Goal: Information Seeking & Learning: Learn about a topic

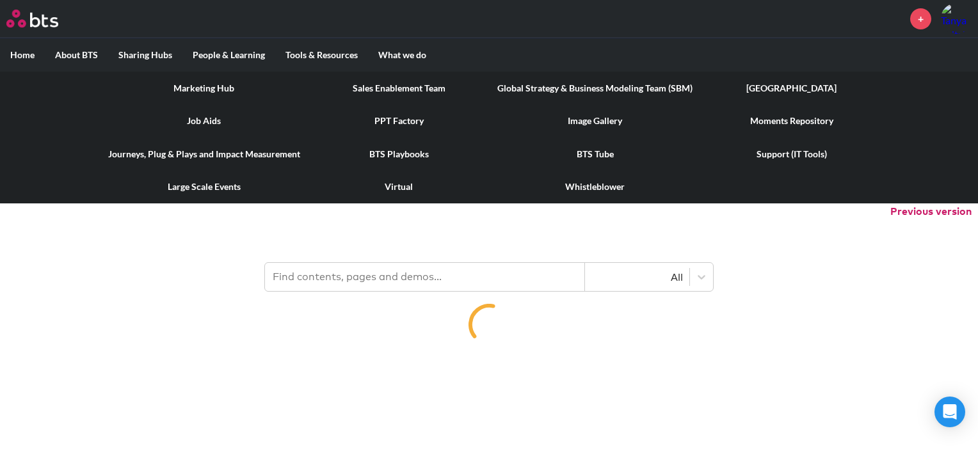
click at [323, 58] on label "Tools & Resources" at bounding box center [321, 54] width 93 height 33
click at [0, 0] on input "Tools & Resources" at bounding box center [0, 0] width 0 height 0
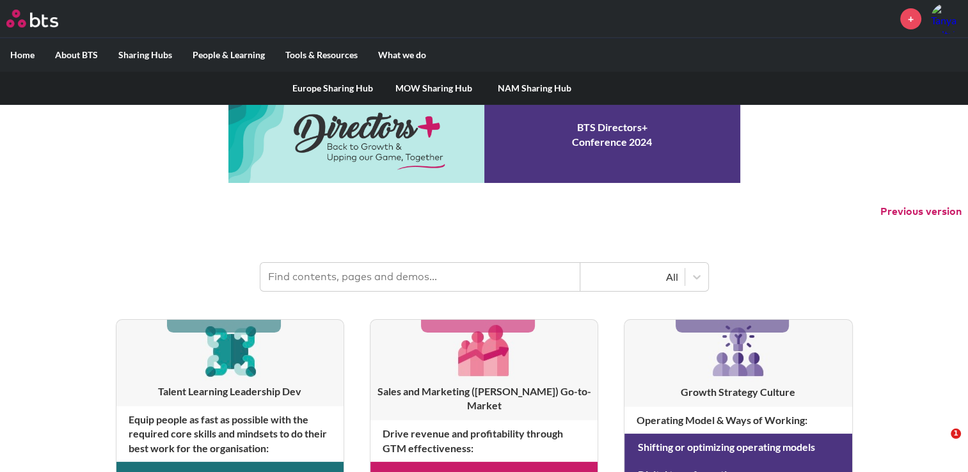
click at [427, 85] on link "MOW Sharing Hub" at bounding box center [433, 88] width 101 height 33
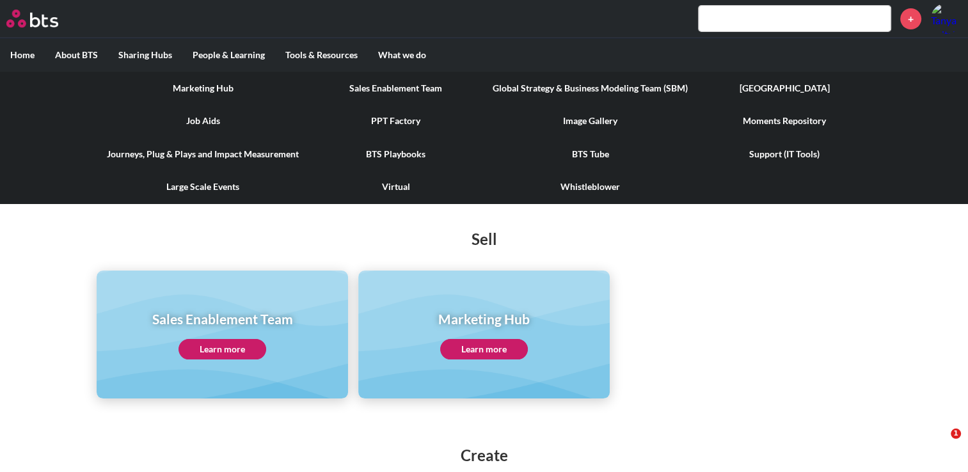
click at [587, 149] on link "BTS Tube" at bounding box center [591, 154] width 216 height 33
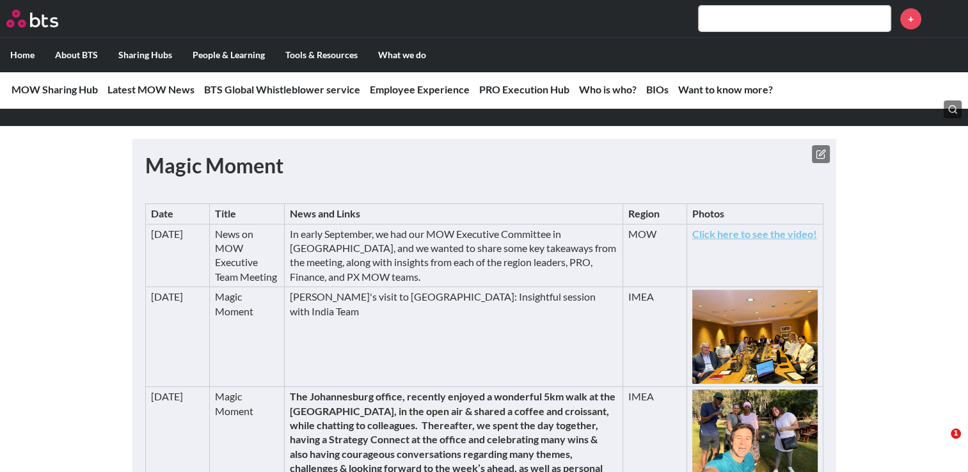
scroll to position [256, 0]
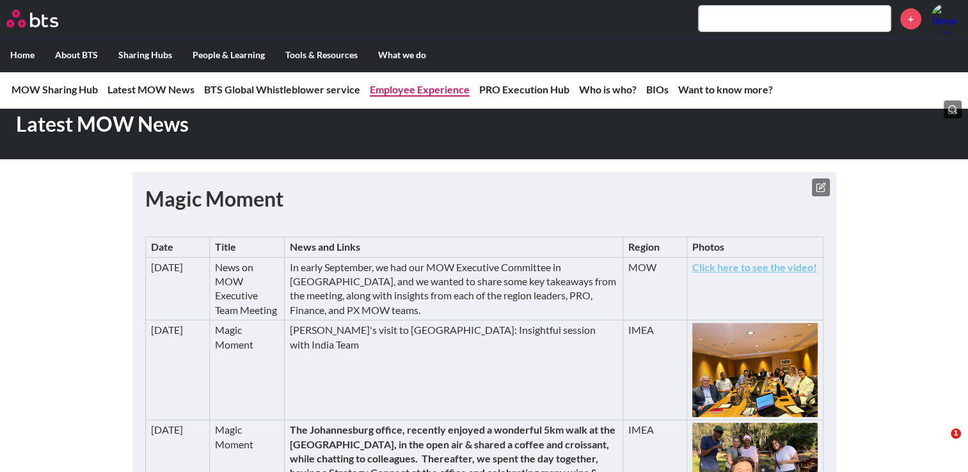
click at [407, 93] on link "Employee Experience" at bounding box center [420, 89] width 100 height 12
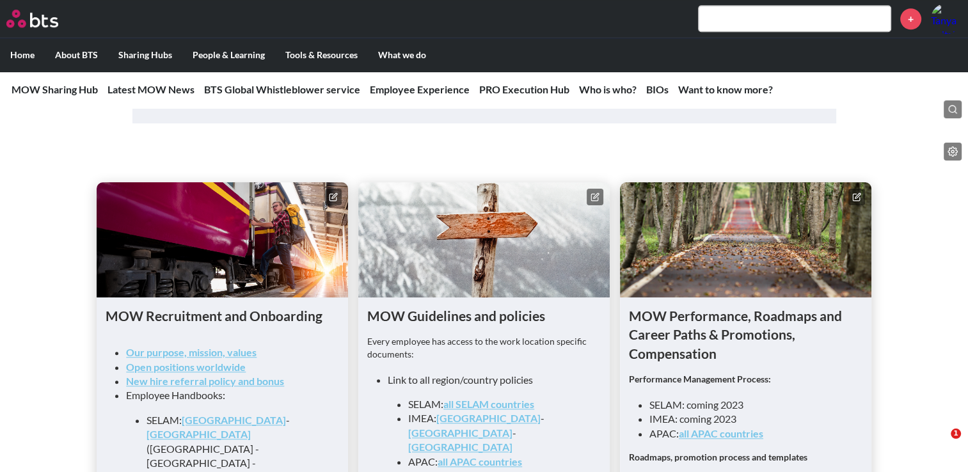
scroll to position [1200, 0]
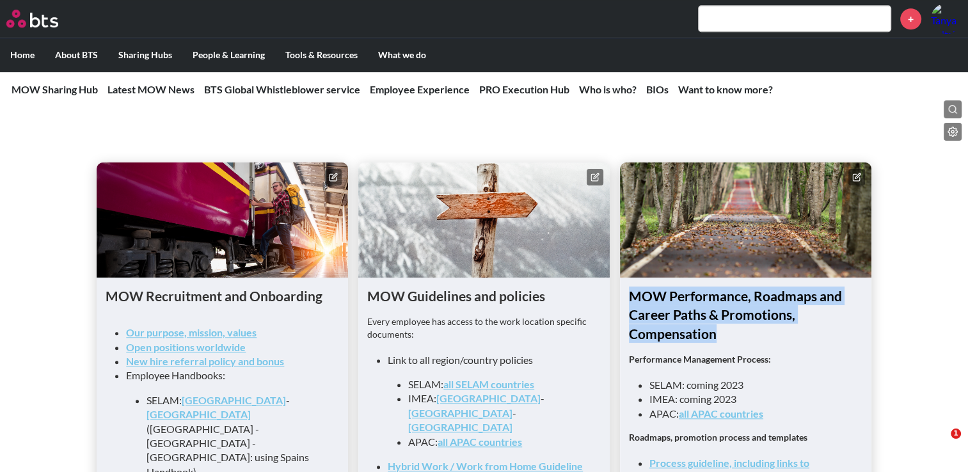
drag, startPoint x: 732, startPoint y: 342, endPoint x: 621, endPoint y: 308, distance: 115.8
drag, startPoint x: 621, startPoint y: 308, endPoint x: 661, endPoint y: 320, distance: 41.5
copy h1 "MOW Performance, Roadmaps and Career Paths & Promotions, Compensation"
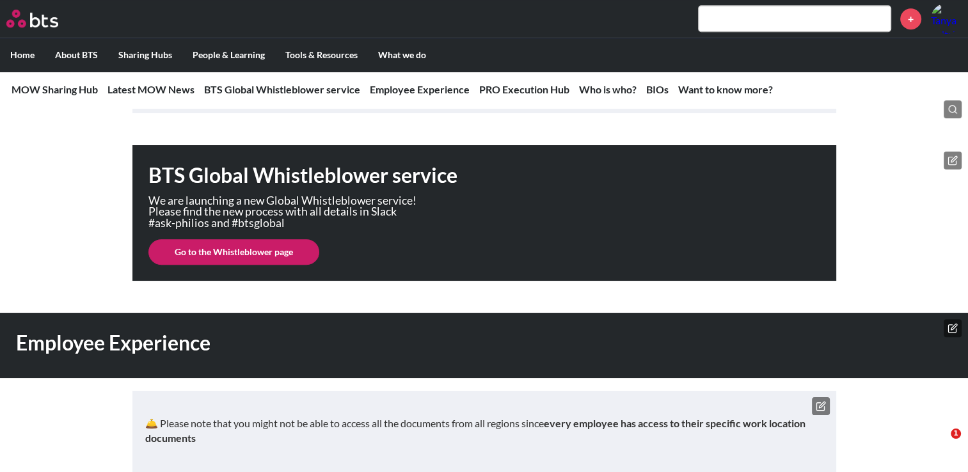
scroll to position [752, 0]
